Goal: Task Accomplishment & Management: Manage account settings

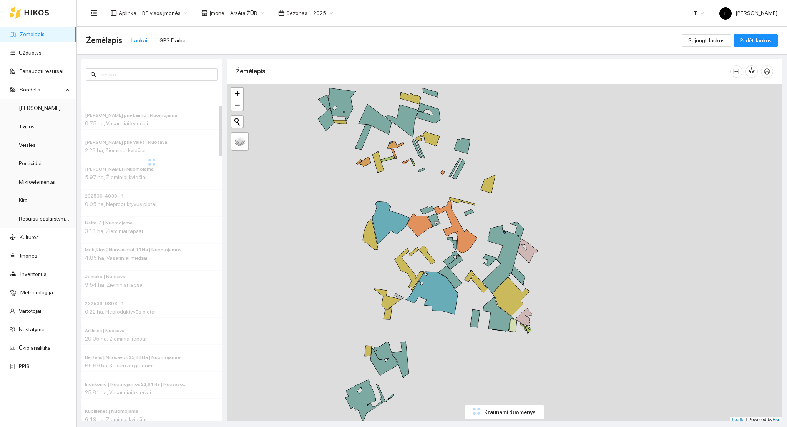
click at [40, 33] on link "Žemėlapis" at bounding box center [32, 34] width 25 height 6
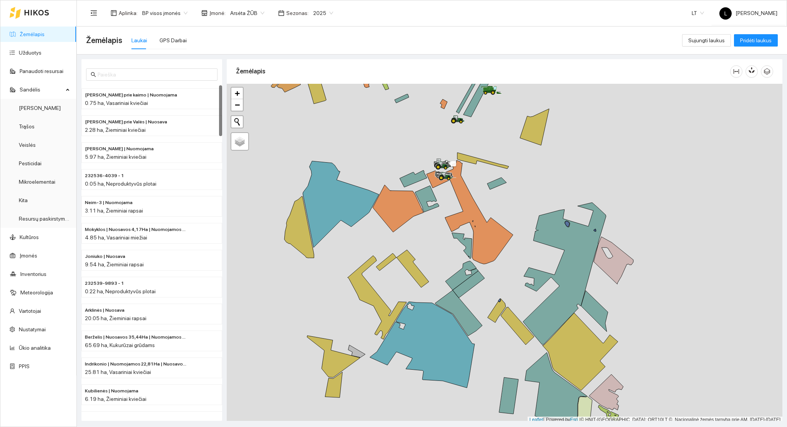
scroll to position [2, 0]
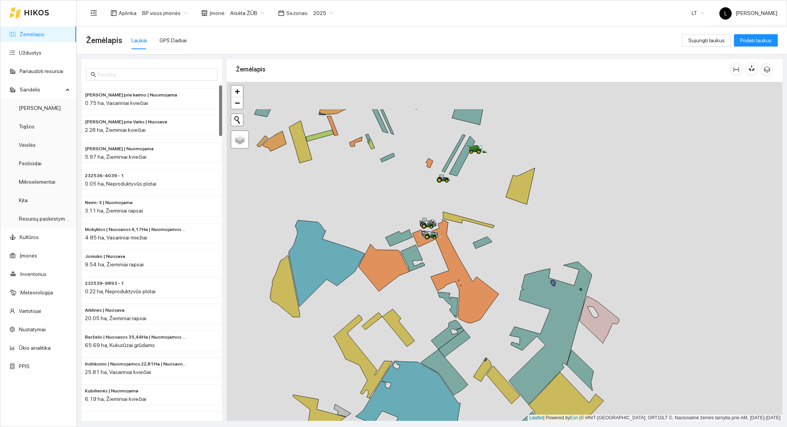
drag, startPoint x: 436, startPoint y: 217, endPoint x: 482, endPoint y: 206, distance: 48.0
click at [433, 239] on div at bounding box center [505, 251] width 556 height 339
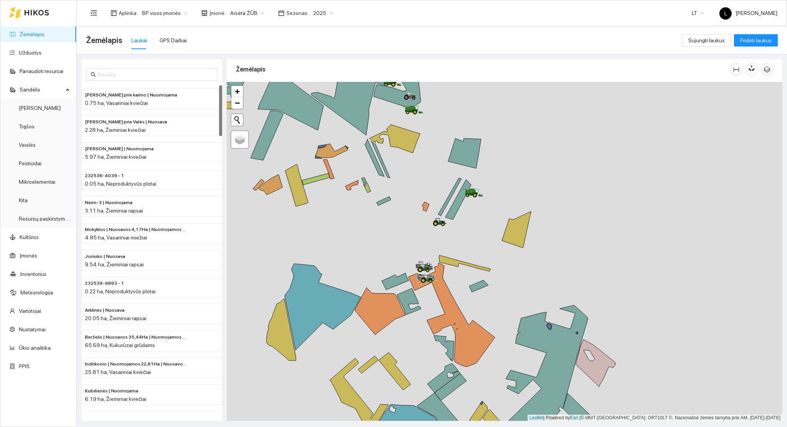
drag, startPoint x: 470, startPoint y: 222, endPoint x: 464, endPoint y: 272, distance: 50.3
click at [471, 280] on div at bounding box center [505, 251] width 556 height 339
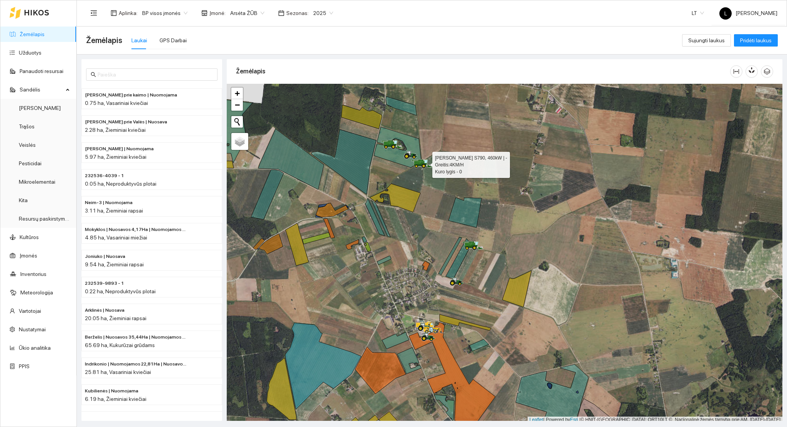
scroll to position [2, 0]
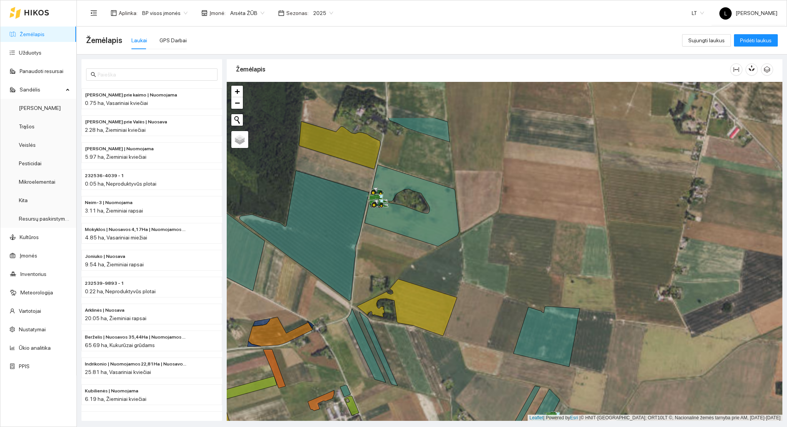
click at [382, 219] on icon at bounding box center [412, 205] width 95 height 81
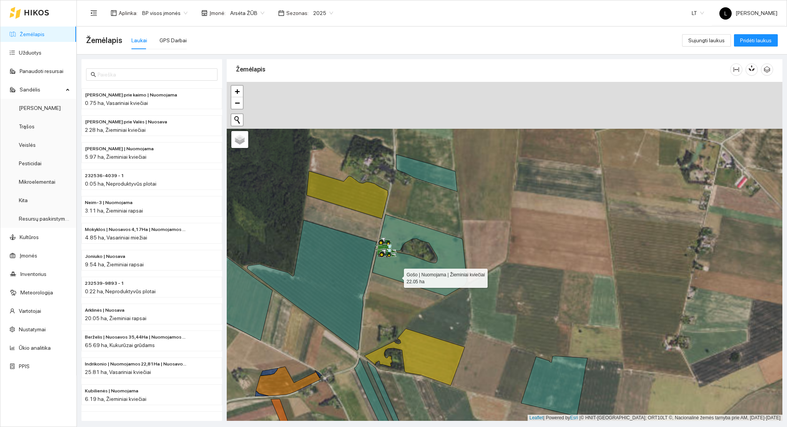
drag, startPoint x: 397, startPoint y: 276, endPoint x: 375, endPoint y: 262, distance: 26.3
click at [375, 262] on icon at bounding box center [419, 254] width 95 height 81
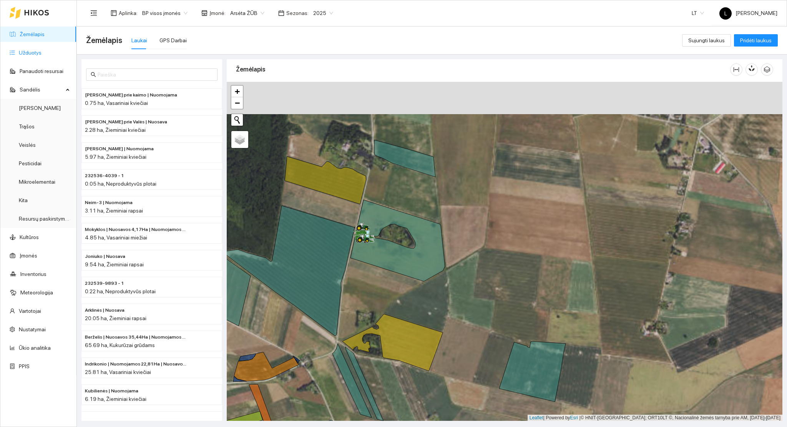
click at [31, 51] on link "Užduotys" at bounding box center [30, 53] width 23 height 6
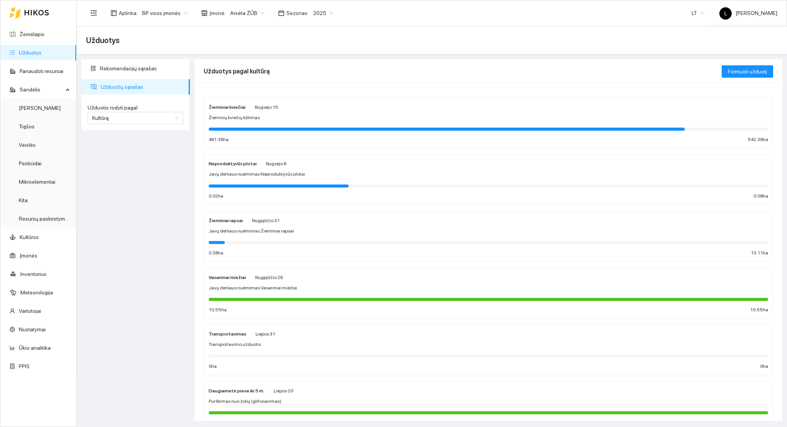
click at [283, 129] on div at bounding box center [447, 129] width 476 height 3
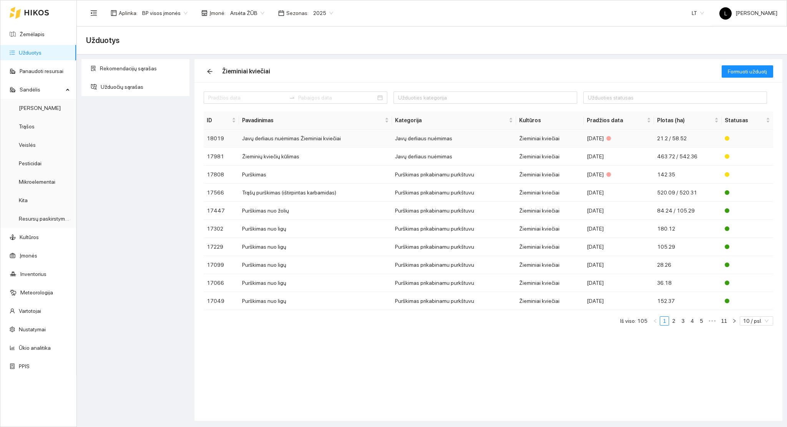
click at [423, 137] on td "Javų derliaus nuėmimas" at bounding box center [454, 138] width 124 height 18
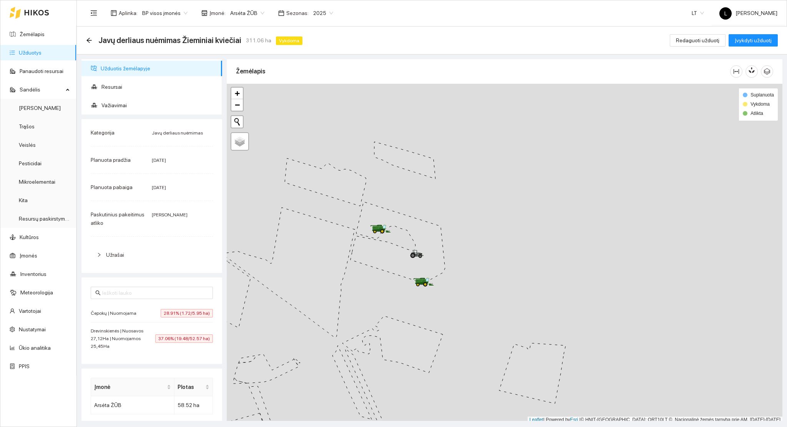
click at [165, 315] on span "28.91% (1.72/5.95 ha)" at bounding box center [187, 313] width 52 height 8
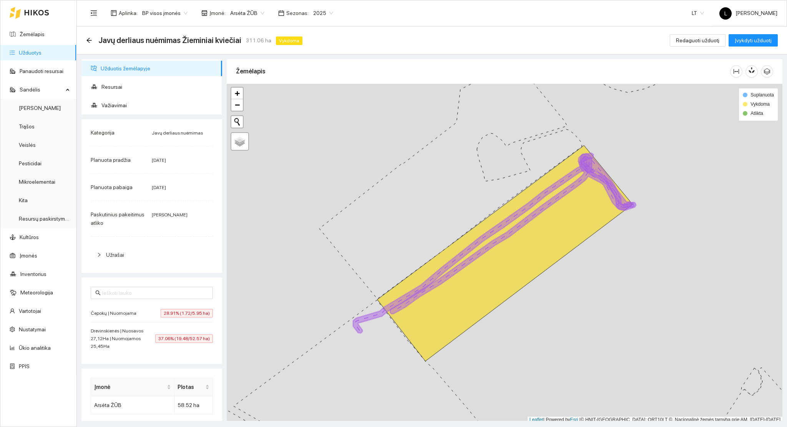
click at [164, 343] on div "Drevinskienės | Nuosavos 27,12Ha | Nuomojamos 25,45Ha 37.06% (19.48/52.57 ha)" at bounding box center [152, 338] width 122 height 23
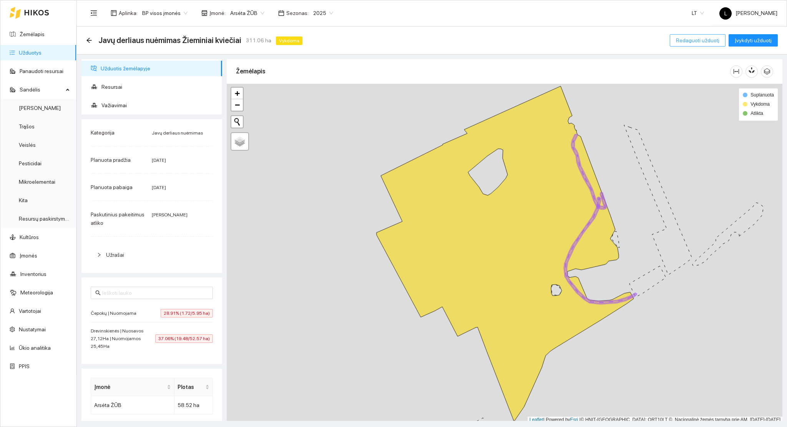
click at [703, 43] on span "Redaguoti užduotį" at bounding box center [697, 40] width 43 height 8
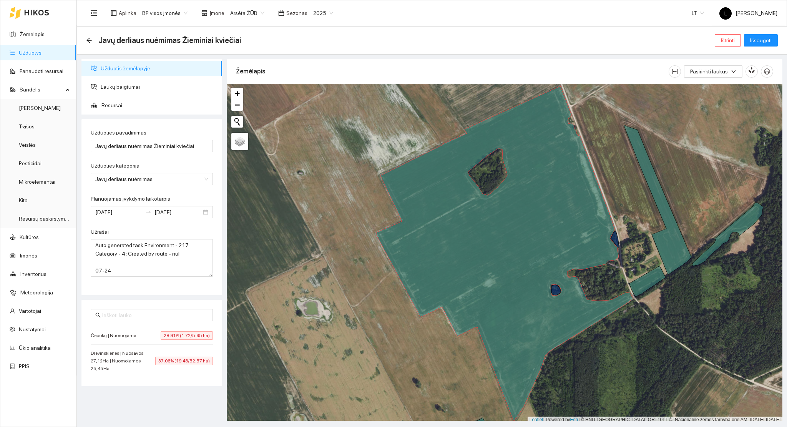
click at [251, 15] on span "Arsėta ŽŪB" at bounding box center [247, 13] width 34 height 12
click at [242, 28] on div "Visos" at bounding box center [267, 28] width 81 height 8
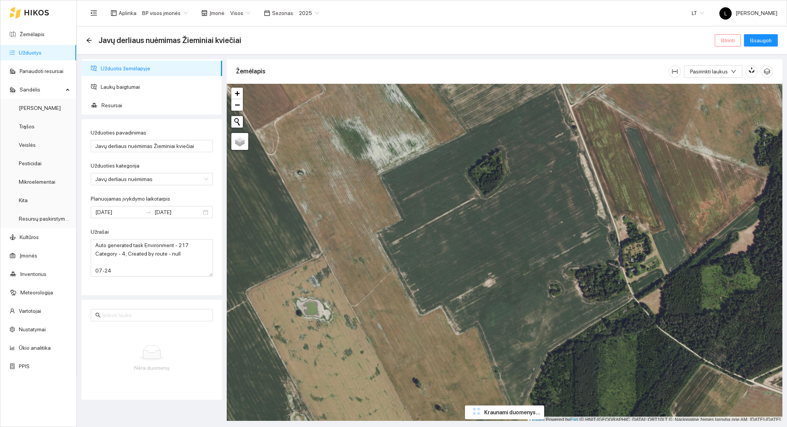
click at [723, 41] on span "Ištrinti" at bounding box center [728, 40] width 14 height 8
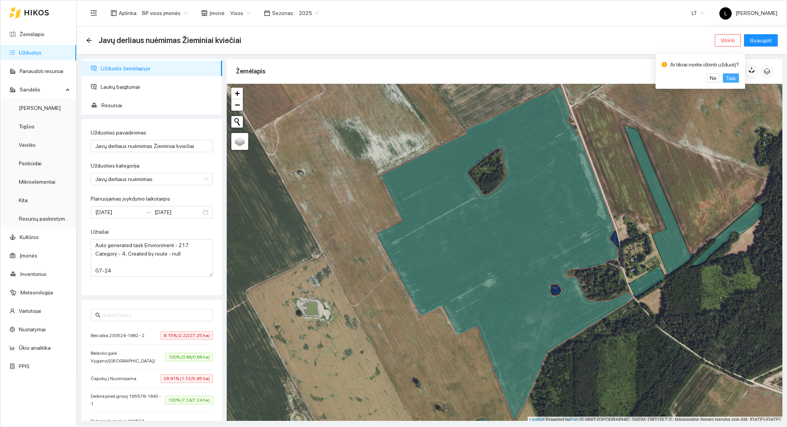
click at [726, 80] on span "Taip" at bounding box center [731, 78] width 10 height 8
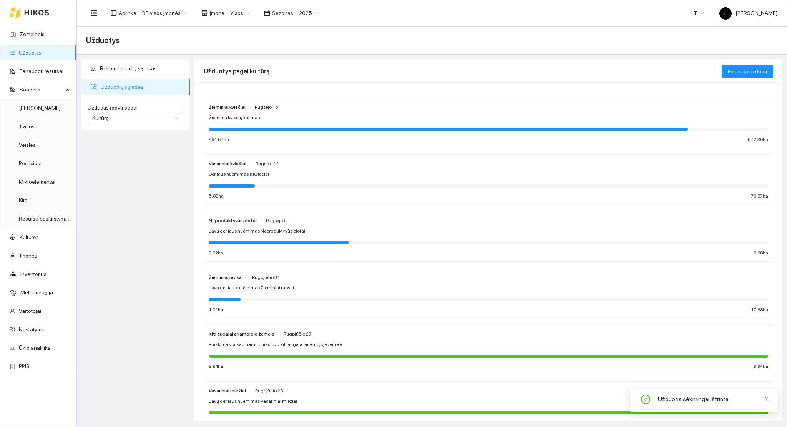
click at [234, 15] on span "Visos" at bounding box center [240, 13] width 20 height 12
click at [242, 39] on div "Arsėta ŽŪB" at bounding box center [267, 40] width 81 height 8
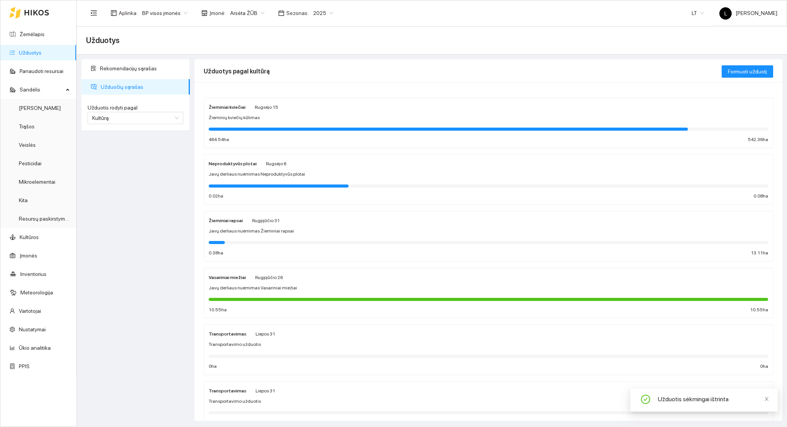
click at [255, 182] on div at bounding box center [488, 185] width 559 height 8
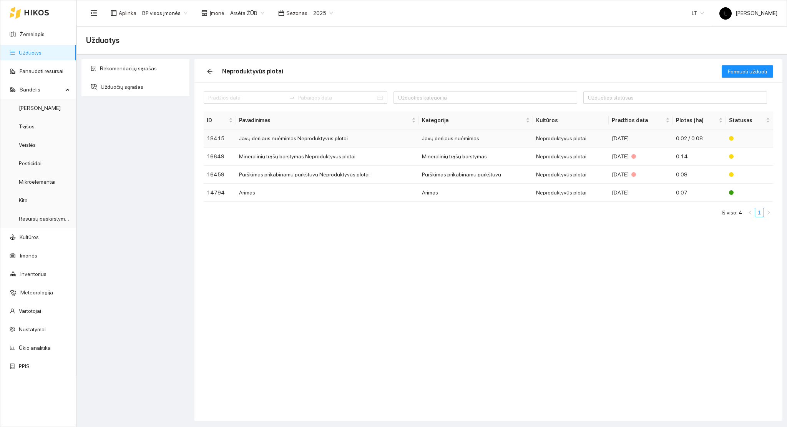
click at [348, 131] on td "Javų derliaus nuėmimas Neproduktyvūs plotai" at bounding box center [327, 138] width 183 height 18
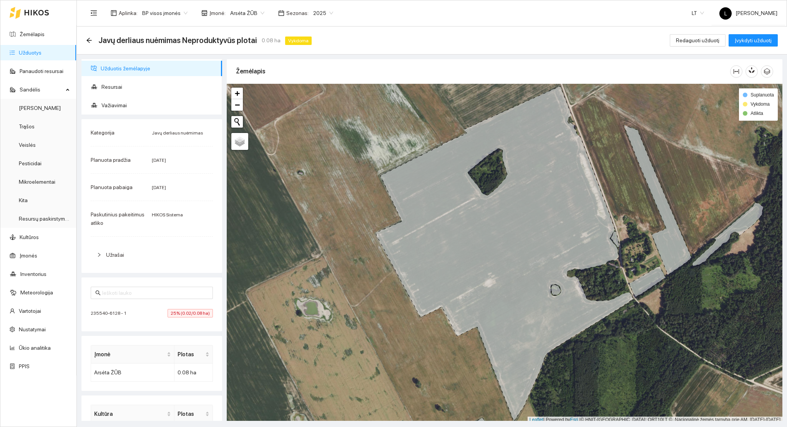
click at [182, 312] on span "25% (0.02/0.08 ha)" at bounding box center [190, 313] width 45 height 8
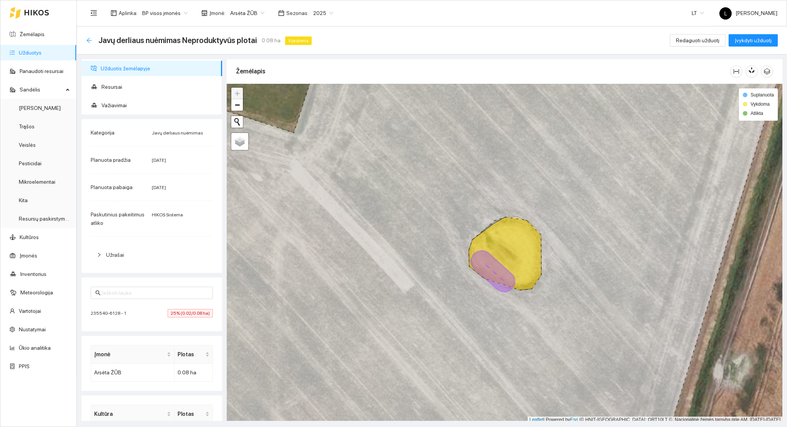
click at [90, 40] on icon "arrow-left" at bounding box center [88, 40] width 5 height 5
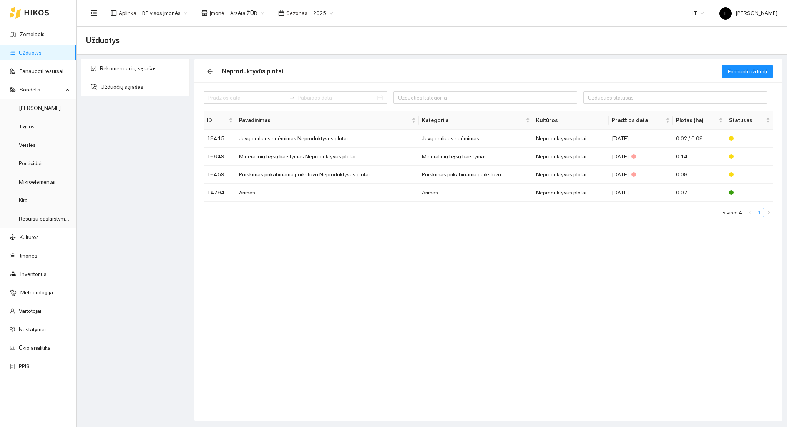
click at [249, 10] on span "Arsėta ŽŪB" at bounding box center [247, 13] width 34 height 12
click at [247, 31] on div "Visos" at bounding box center [267, 28] width 81 height 8
click at [305, 139] on td "Javų derliaus nuėmimas Neproduktyvūs plotai" at bounding box center [327, 138] width 183 height 18
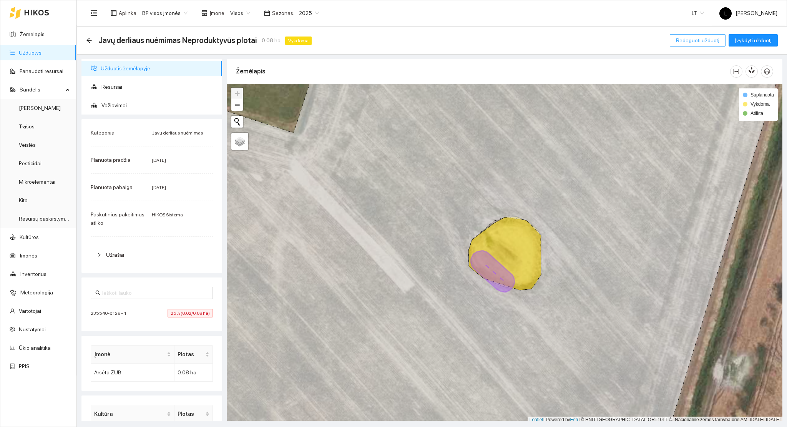
click at [695, 45] on button "Redaguoti užduotį" at bounding box center [698, 40] width 56 height 12
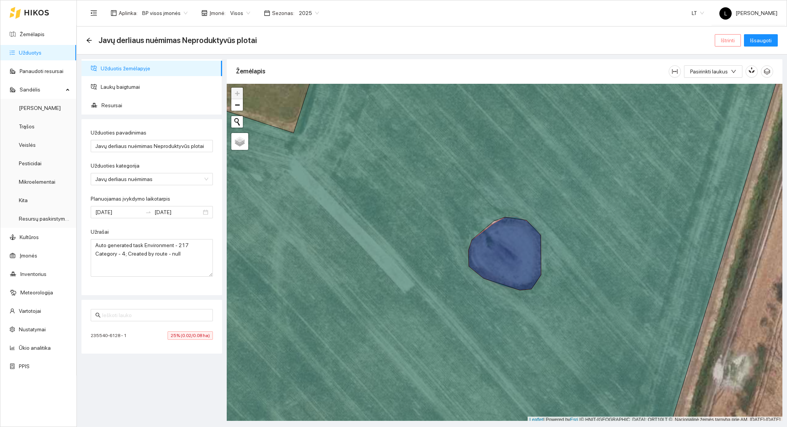
click at [730, 41] on span "Ištrinti" at bounding box center [728, 40] width 14 height 8
click at [728, 76] on span "Taip" at bounding box center [731, 78] width 10 height 8
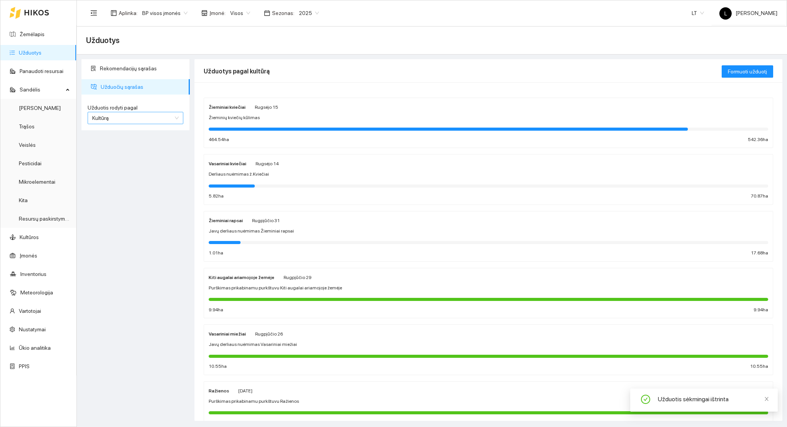
click at [145, 114] on span "Kultūrą" at bounding box center [135, 118] width 86 height 12
click at [135, 128] on div "Užduotį" at bounding box center [136, 134] width 96 height 12
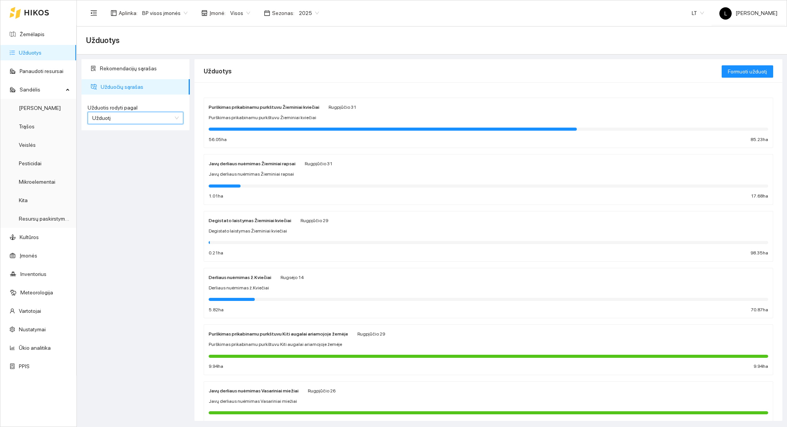
click at [139, 116] on span "Užduotį" at bounding box center [135, 118] width 86 height 12
click at [130, 144] on div "Kultūrą" at bounding box center [136, 146] width 86 height 8
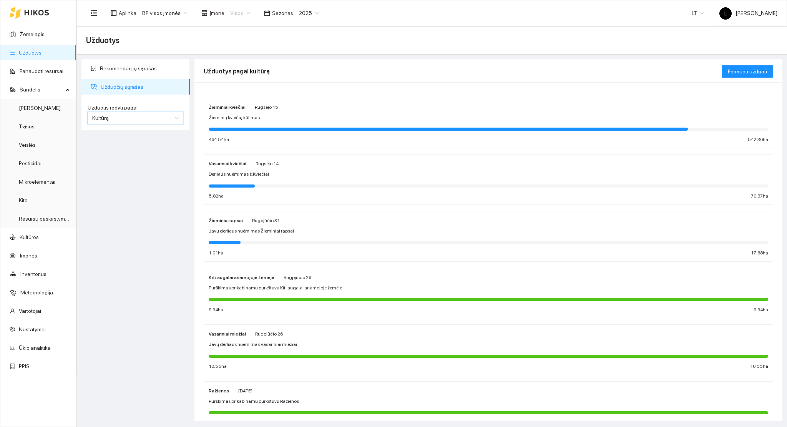
click at [232, 15] on span "Visos" at bounding box center [240, 13] width 20 height 12
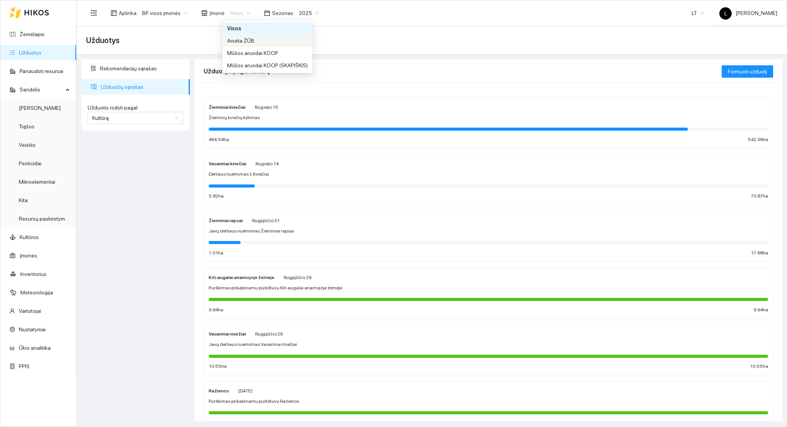
click at [236, 41] on div "Arsėta ŽŪB" at bounding box center [267, 40] width 81 height 8
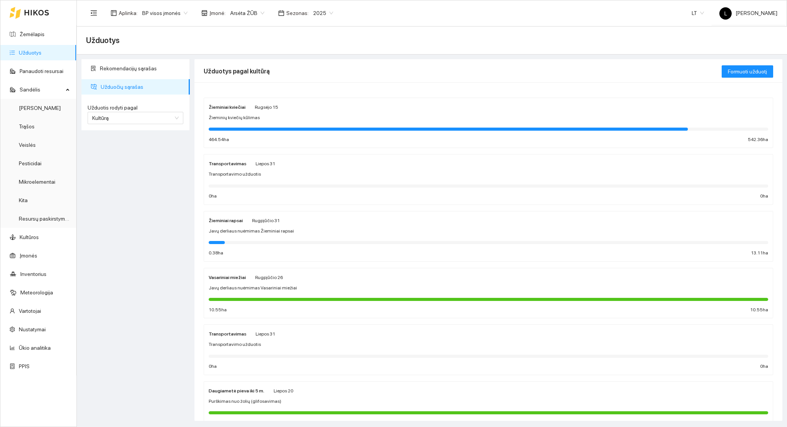
click at [248, 134] on div "Žieminiai kviečiai Rugsėjo 15 Žieminių kviečių kūlimas 464.54 ha 542.36 ha" at bounding box center [488, 123] width 559 height 41
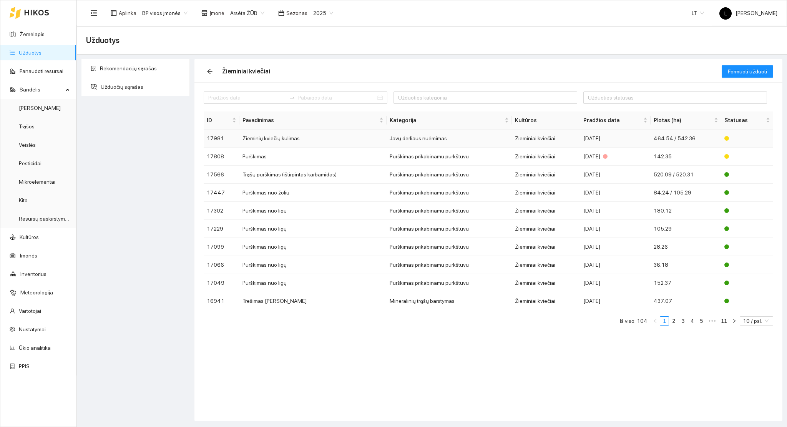
click at [365, 138] on td "Žieminių kviečių kūlimas" at bounding box center [312, 138] width 147 height 18
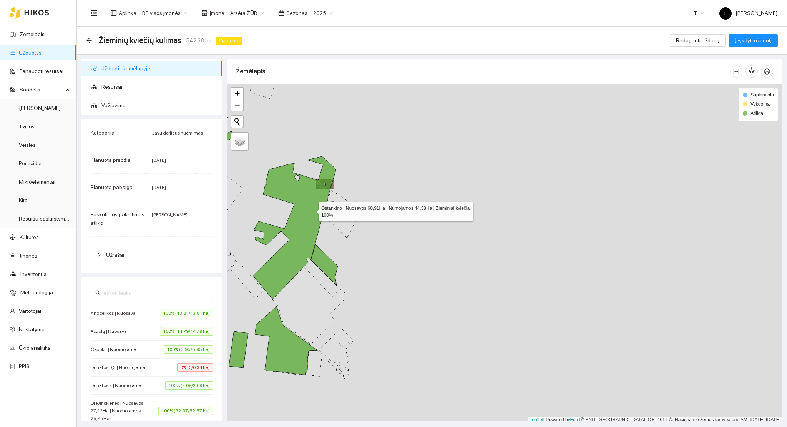
scroll to position [2, 0]
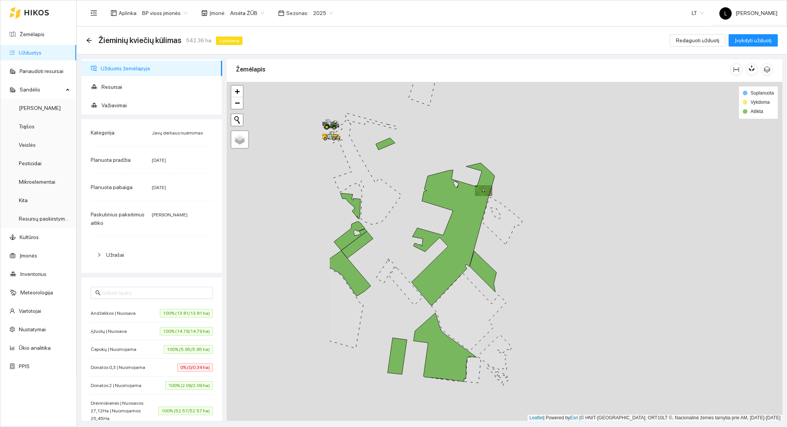
drag, startPoint x: 312, startPoint y: 210, endPoint x: 470, endPoint y: 219, distance: 158.9
click at [470, 219] on icon at bounding box center [452, 234] width 83 height 142
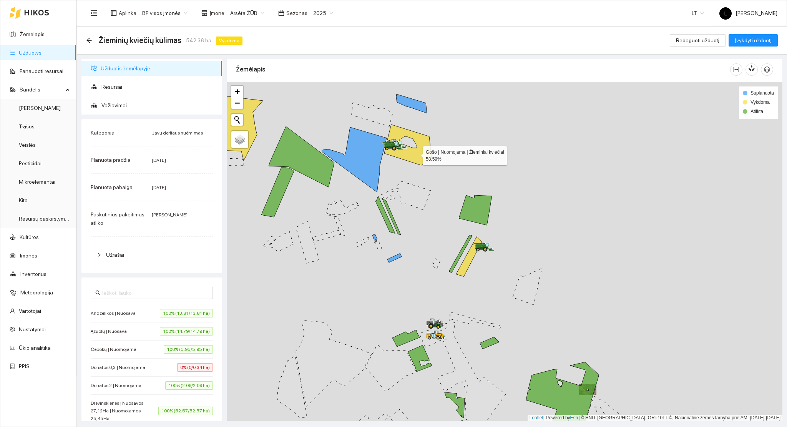
click at [416, 154] on icon at bounding box center [407, 144] width 47 height 41
click at [414, 156] on icon at bounding box center [407, 144] width 47 height 41
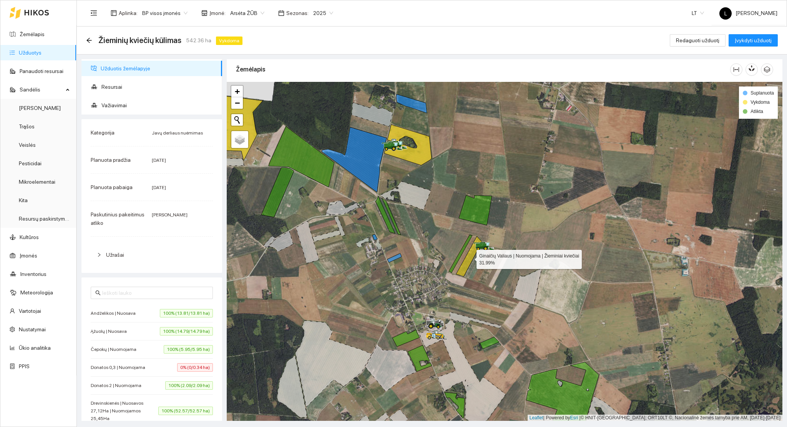
click at [469, 257] on icon at bounding box center [469, 256] width 26 height 40
drag, startPoint x: 409, startPoint y: 250, endPoint x: 451, endPoint y: 267, distance: 45.5
click at [451, 267] on div at bounding box center [505, 251] width 556 height 339
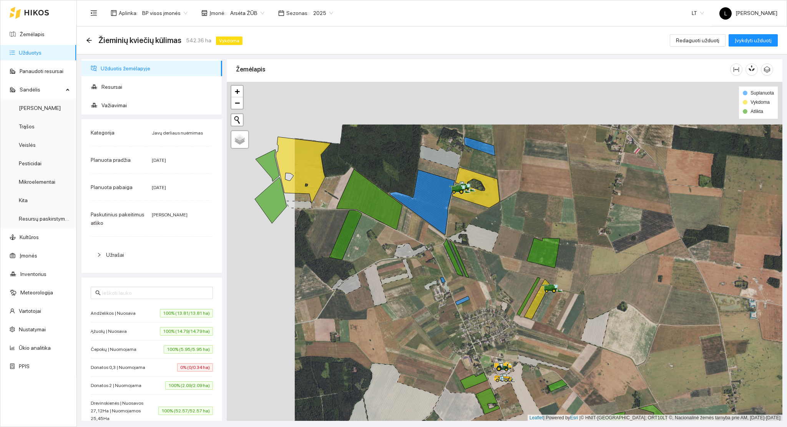
drag, startPoint x: 420, startPoint y: 248, endPoint x: 433, endPoint y: 254, distance: 13.9
click at [426, 257] on icon at bounding box center [410, 250] width 32 height 14
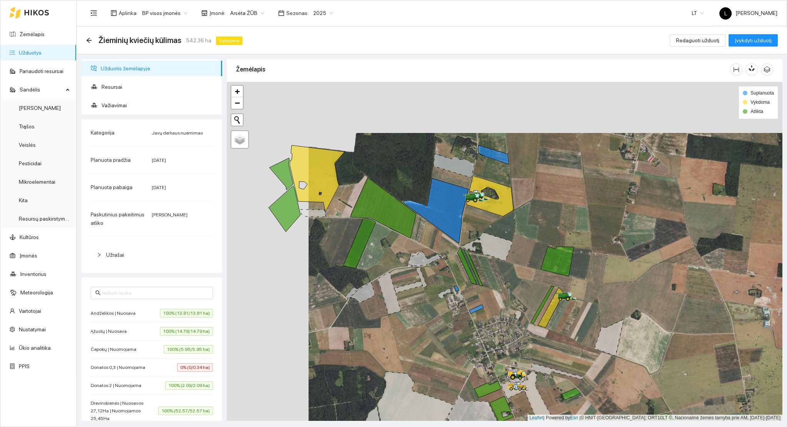
drag, startPoint x: 469, startPoint y: 255, endPoint x: 465, endPoint y: 263, distance: 8.9
click at [465, 263] on div at bounding box center [505, 251] width 556 height 339
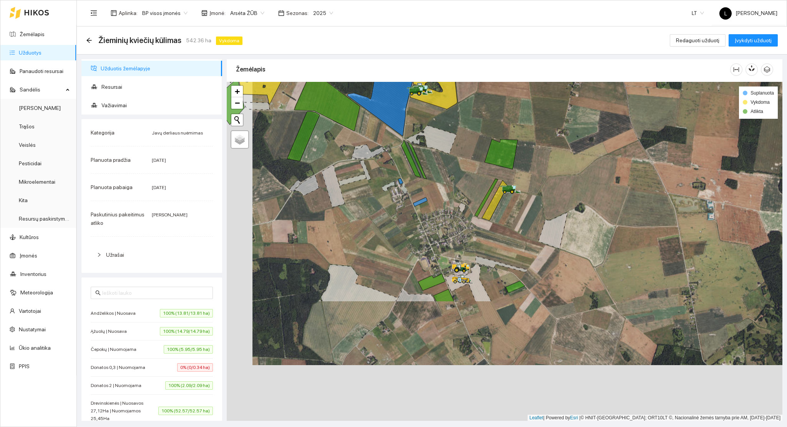
drag, startPoint x: 465, startPoint y: 271, endPoint x: 428, endPoint y: 100, distance: 174.8
click at [428, 101] on div at bounding box center [505, 251] width 556 height 339
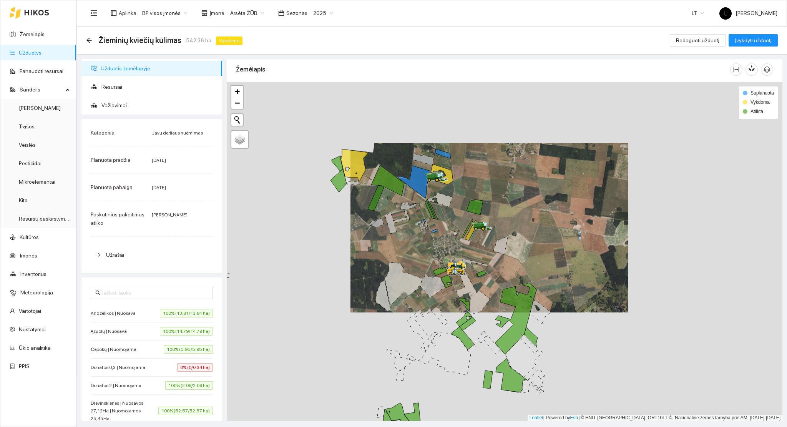
drag, startPoint x: 471, startPoint y: 239, endPoint x: 471, endPoint y: 254, distance: 15.0
click at [471, 254] on div at bounding box center [505, 251] width 556 height 339
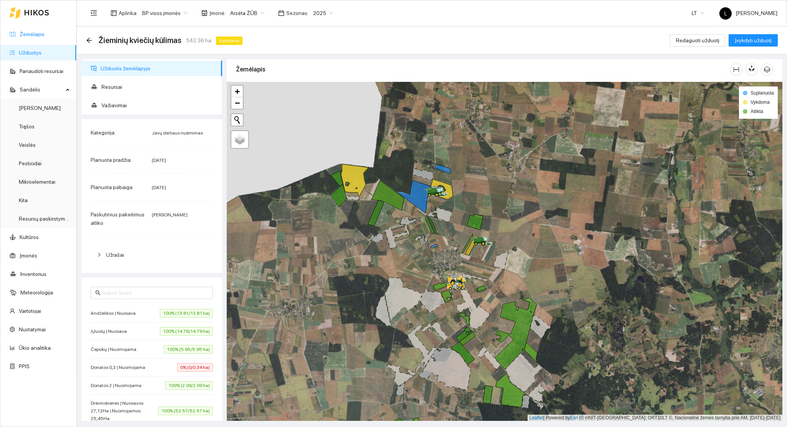
click at [41, 32] on link "Žemėlapis" at bounding box center [32, 34] width 25 height 6
